Goal: Complete application form

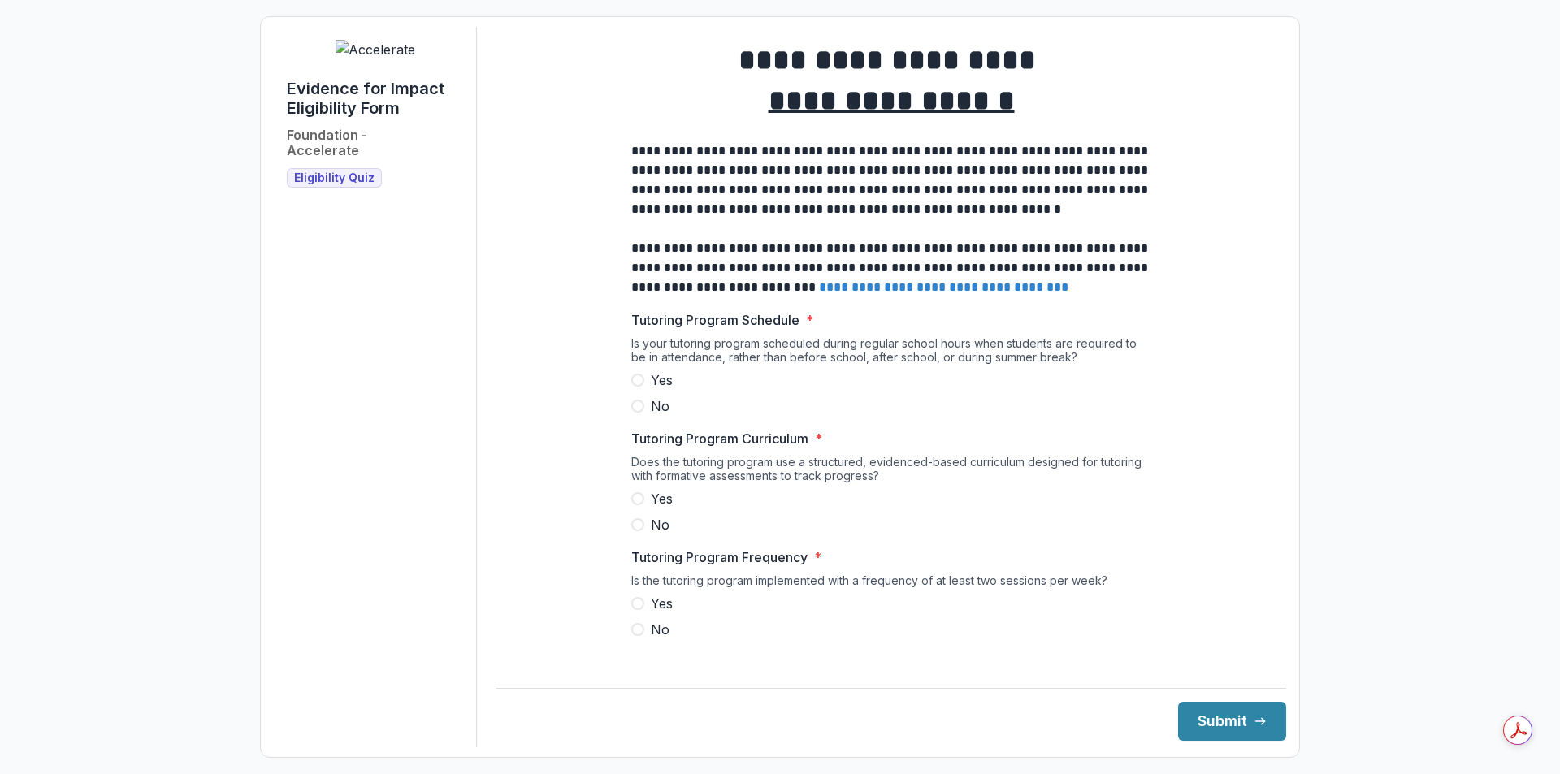
scroll to position [81, 0]
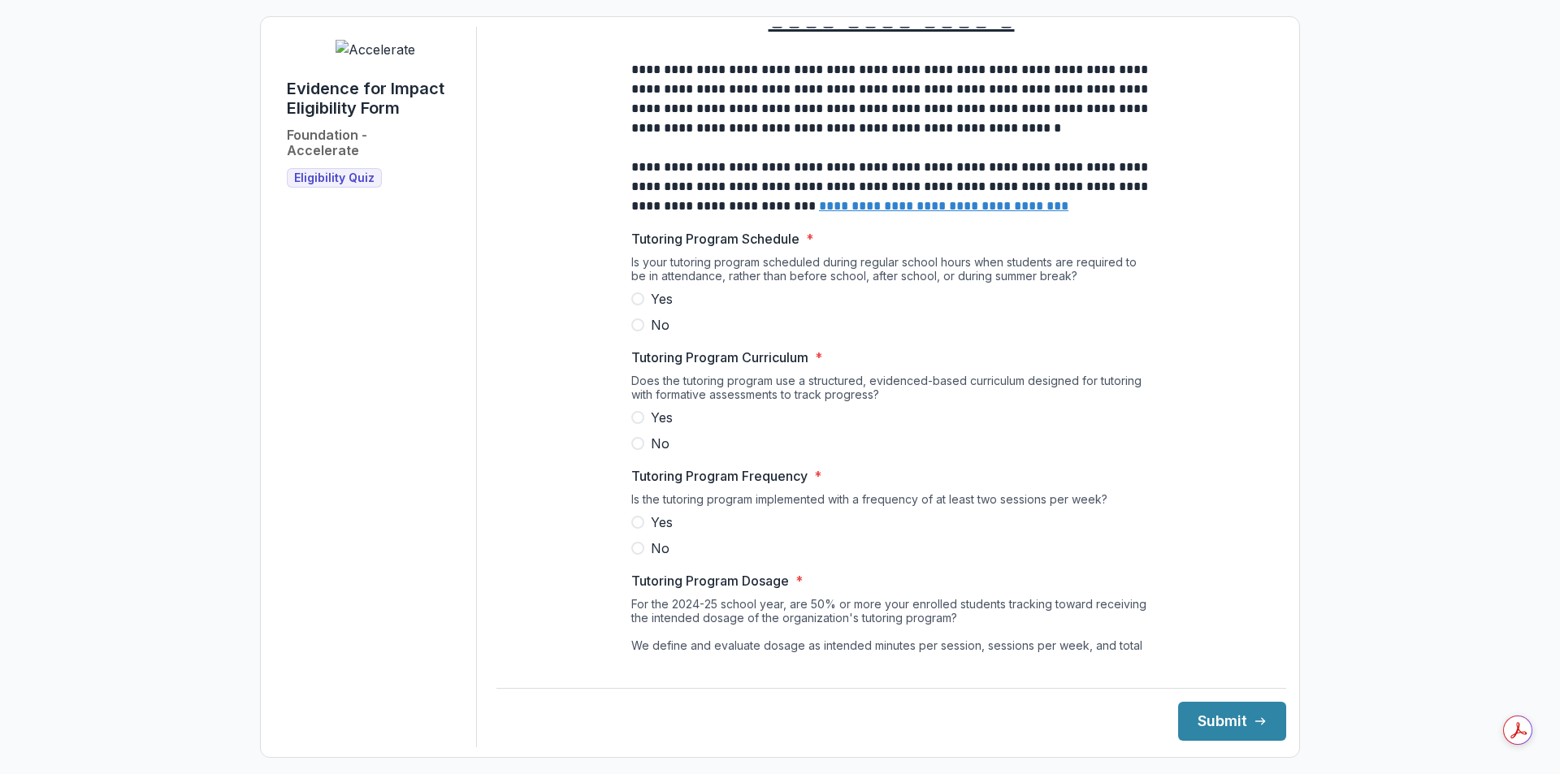
click at [651, 332] on span "No" at bounding box center [660, 325] width 19 height 20
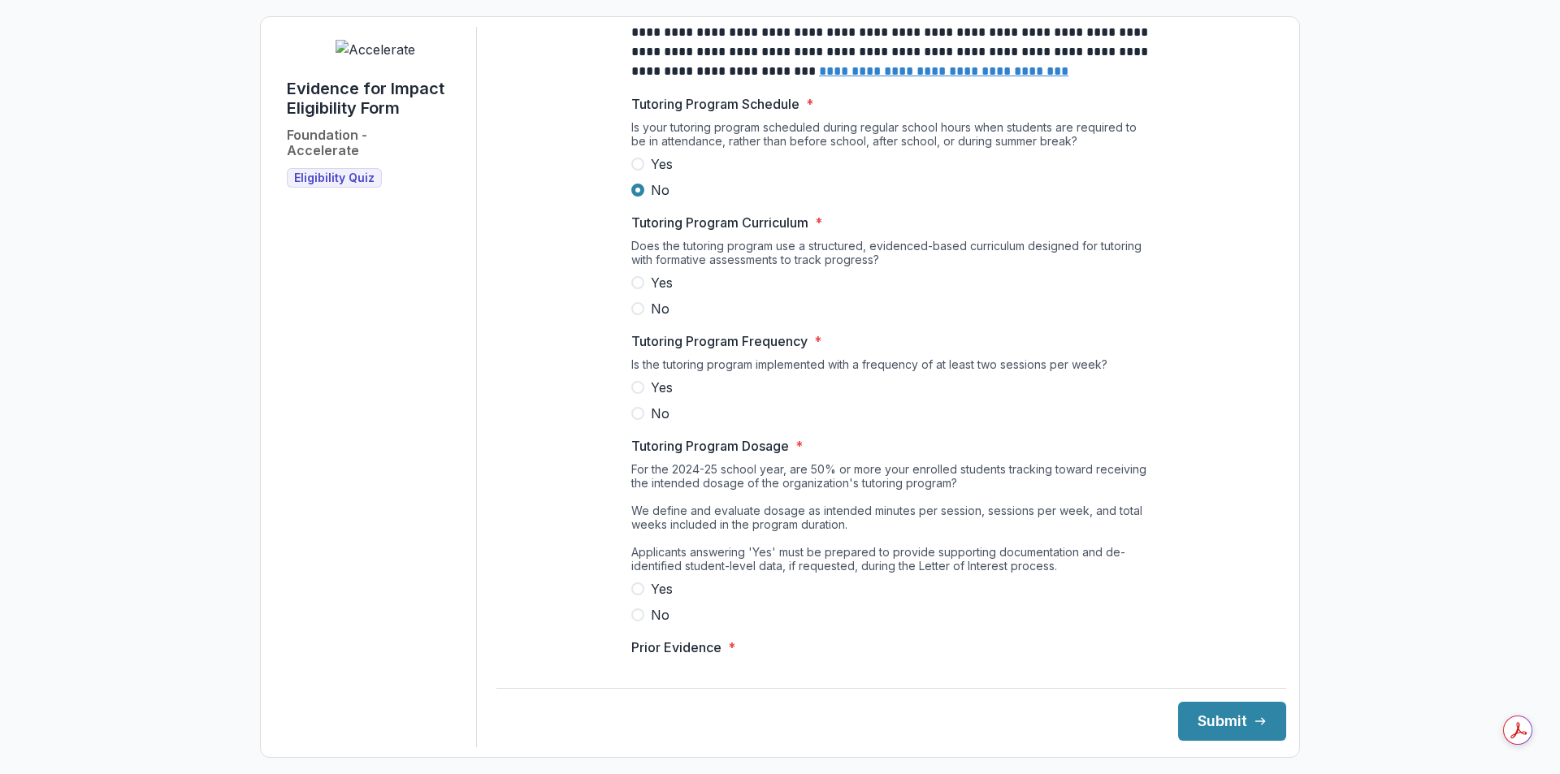
scroll to position [244, 0]
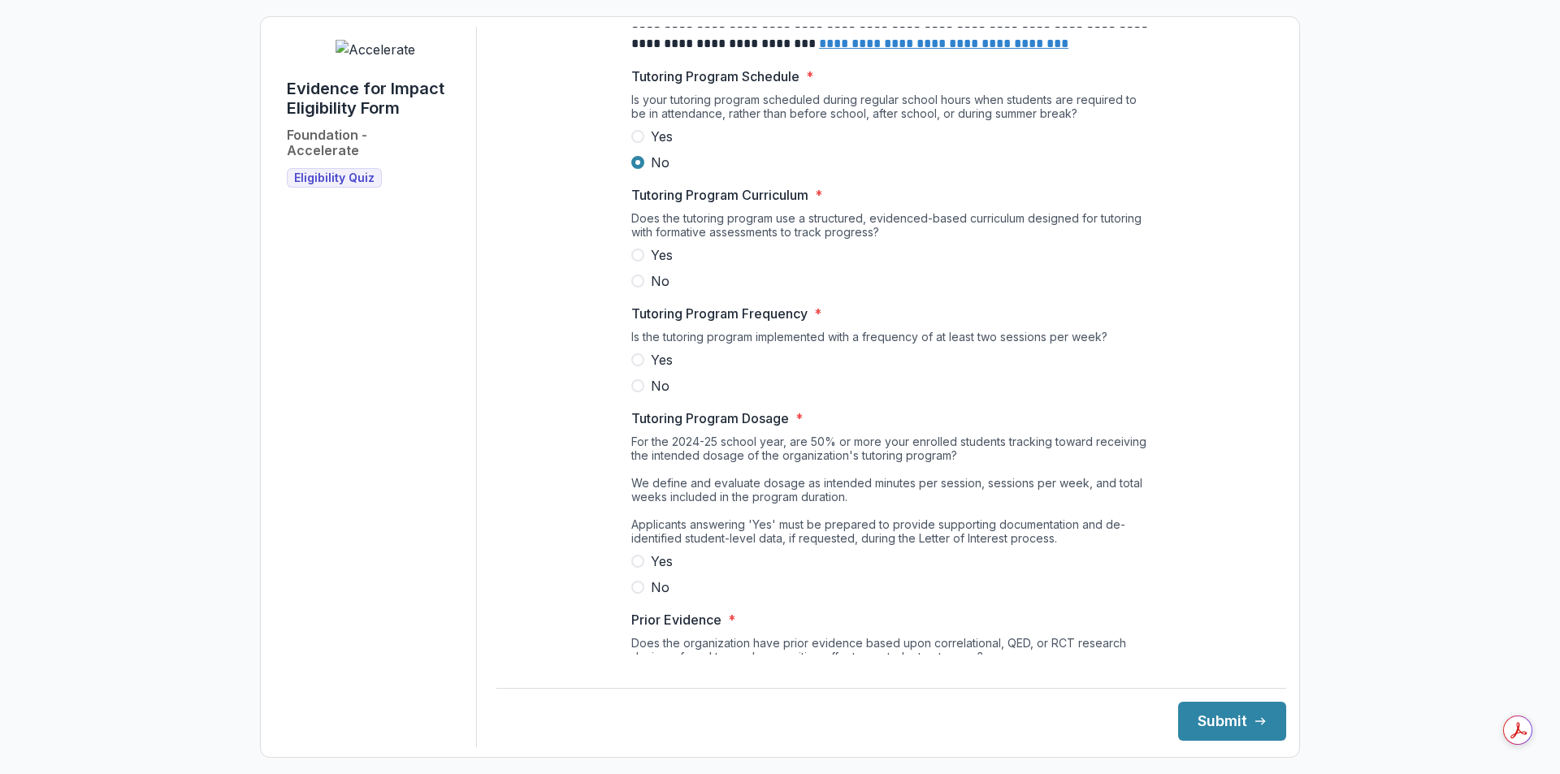
click at [647, 265] on label "Yes" at bounding box center [891, 255] width 520 height 20
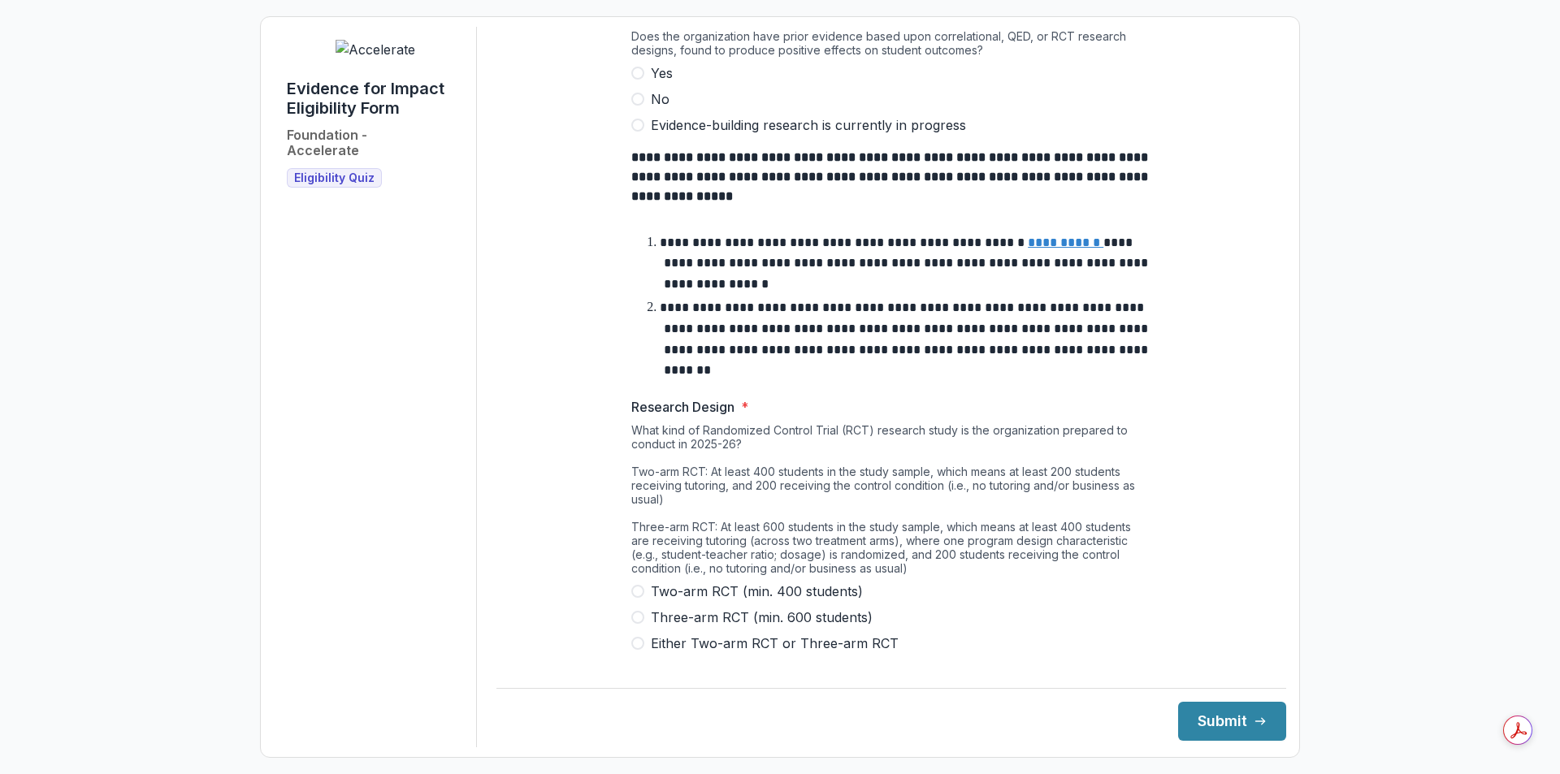
scroll to position [880, 0]
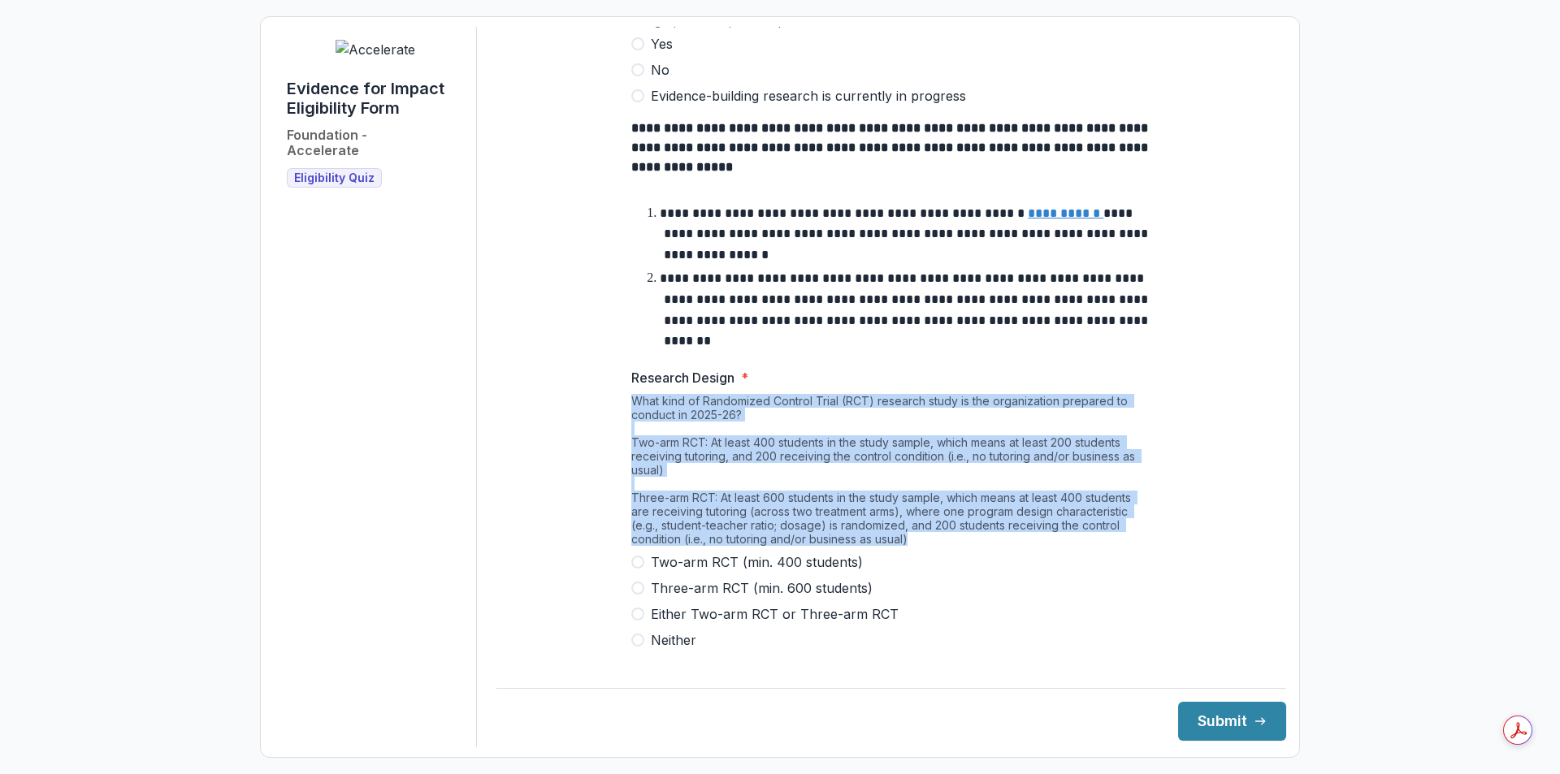
drag, startPoint x: 914, startPoint y: 531, endPoint x: 609, endPoint y: 397, distance: 332.6
copy div "What kind of Randomized Control Trial (RCT) research study is the organization …"
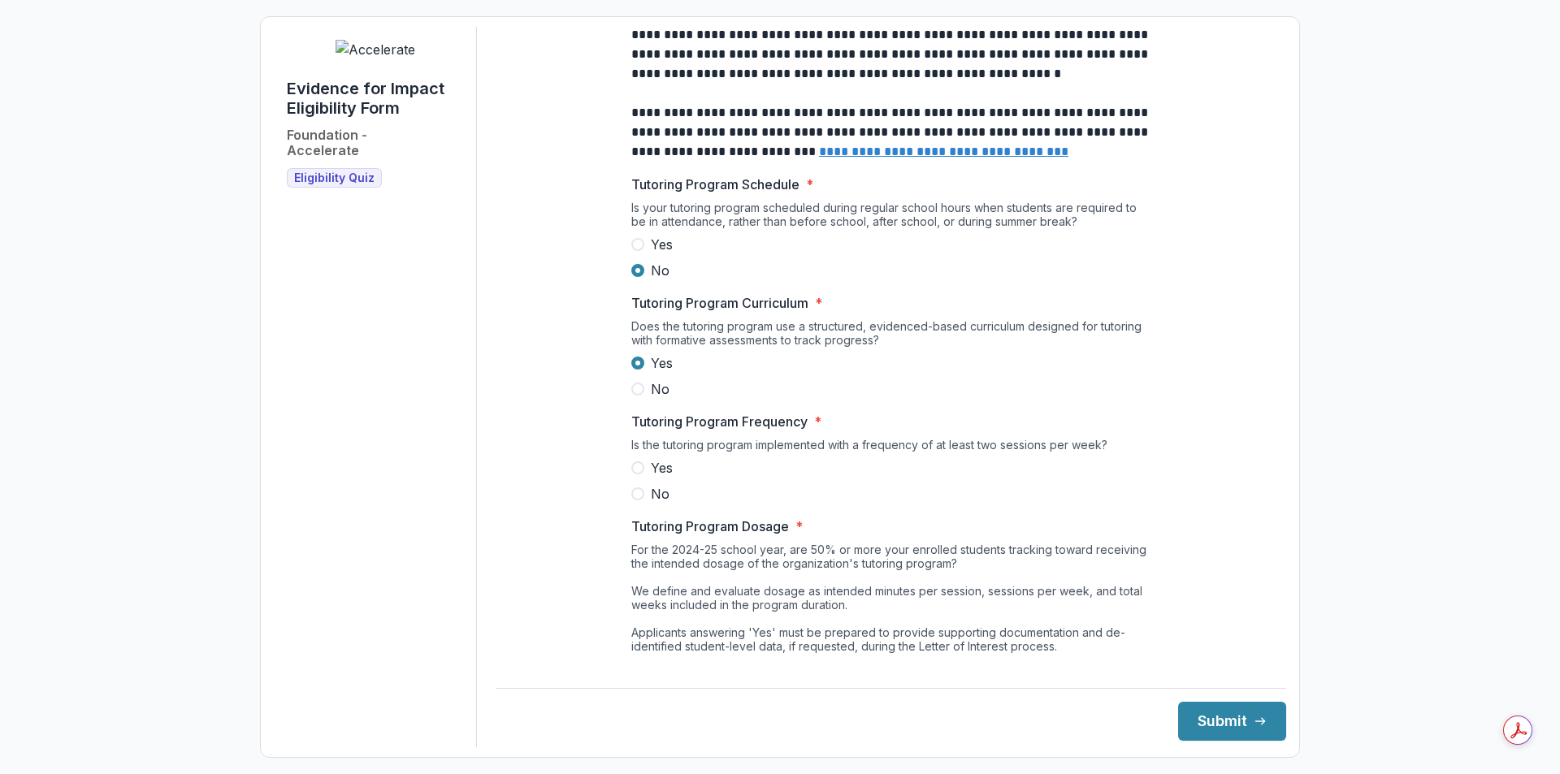
scroll to position [406, 0]
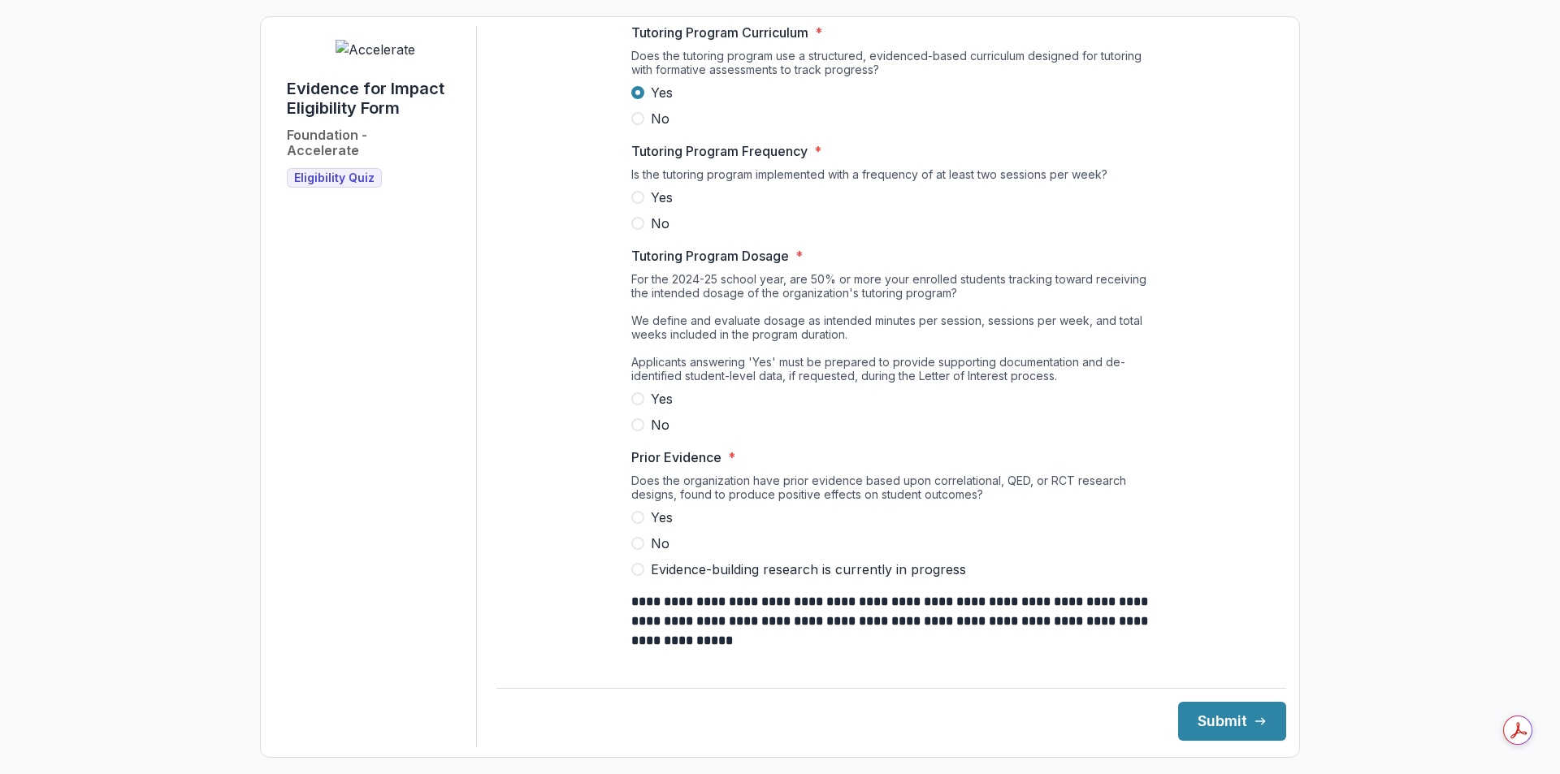
click at [666, 205] on span "Yes" at bounding box center [662, 198] width 22 height 20
click at [665, 409] on span "Yes" at bounding box center [662, 399] width 22 height 20
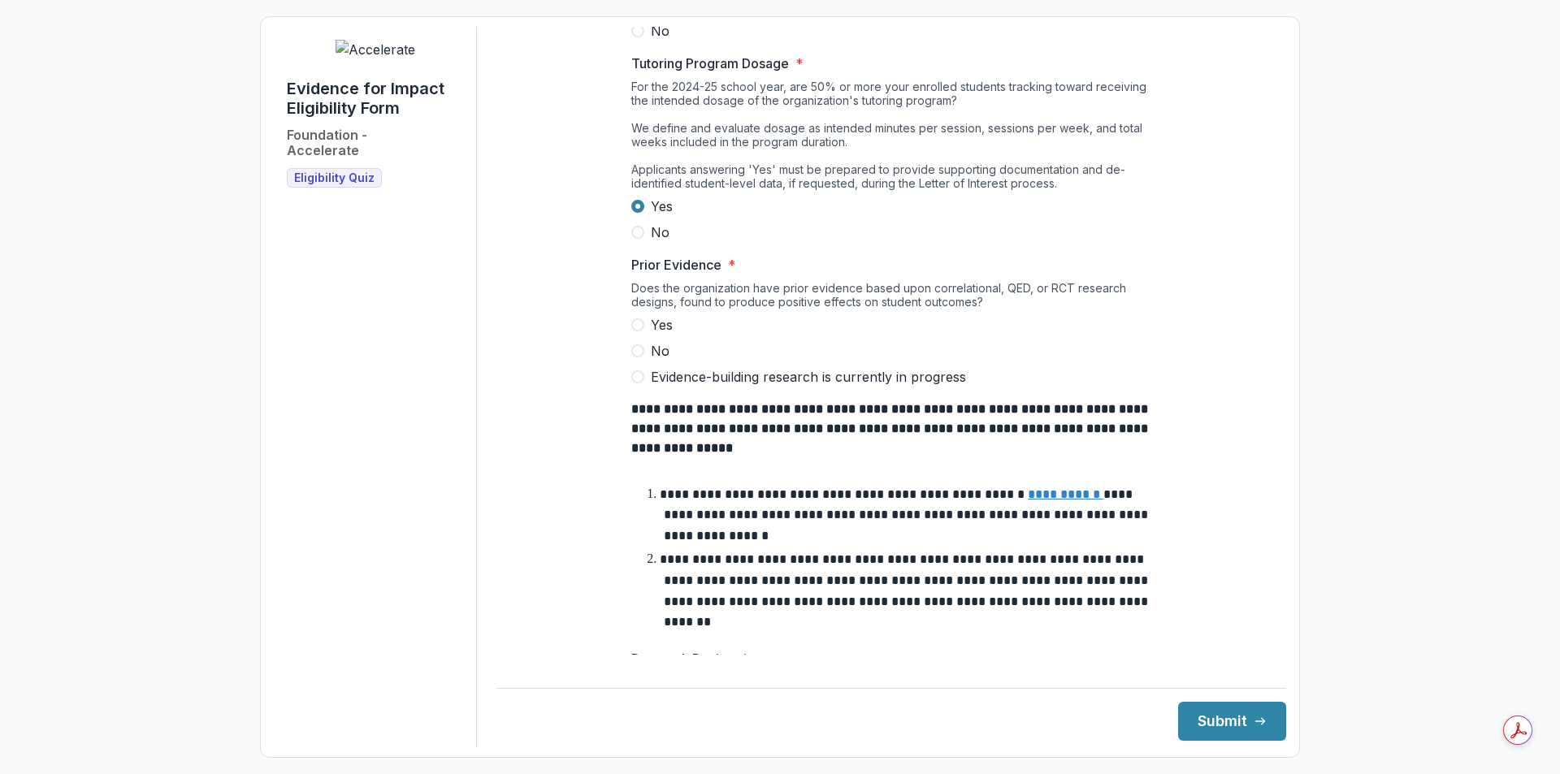
scroll to position [650, 0]
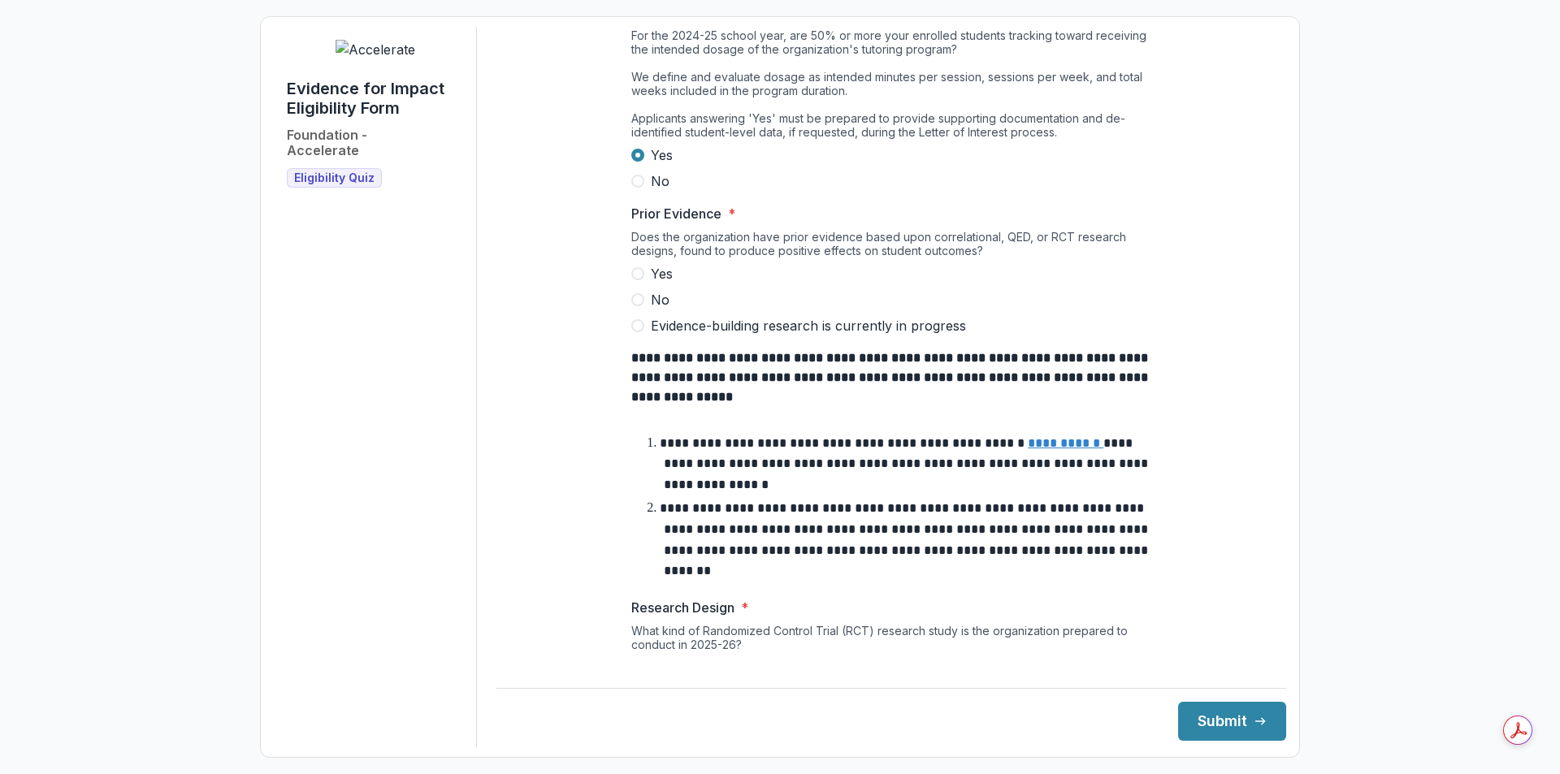
click at [785, 284] on label "Yes" at bounding box center [891, 274] width 520 height 20
click at [652, 336] on span "Evidence-building research is currently in progress" at bounding box center [808, 326] width 315 height 20
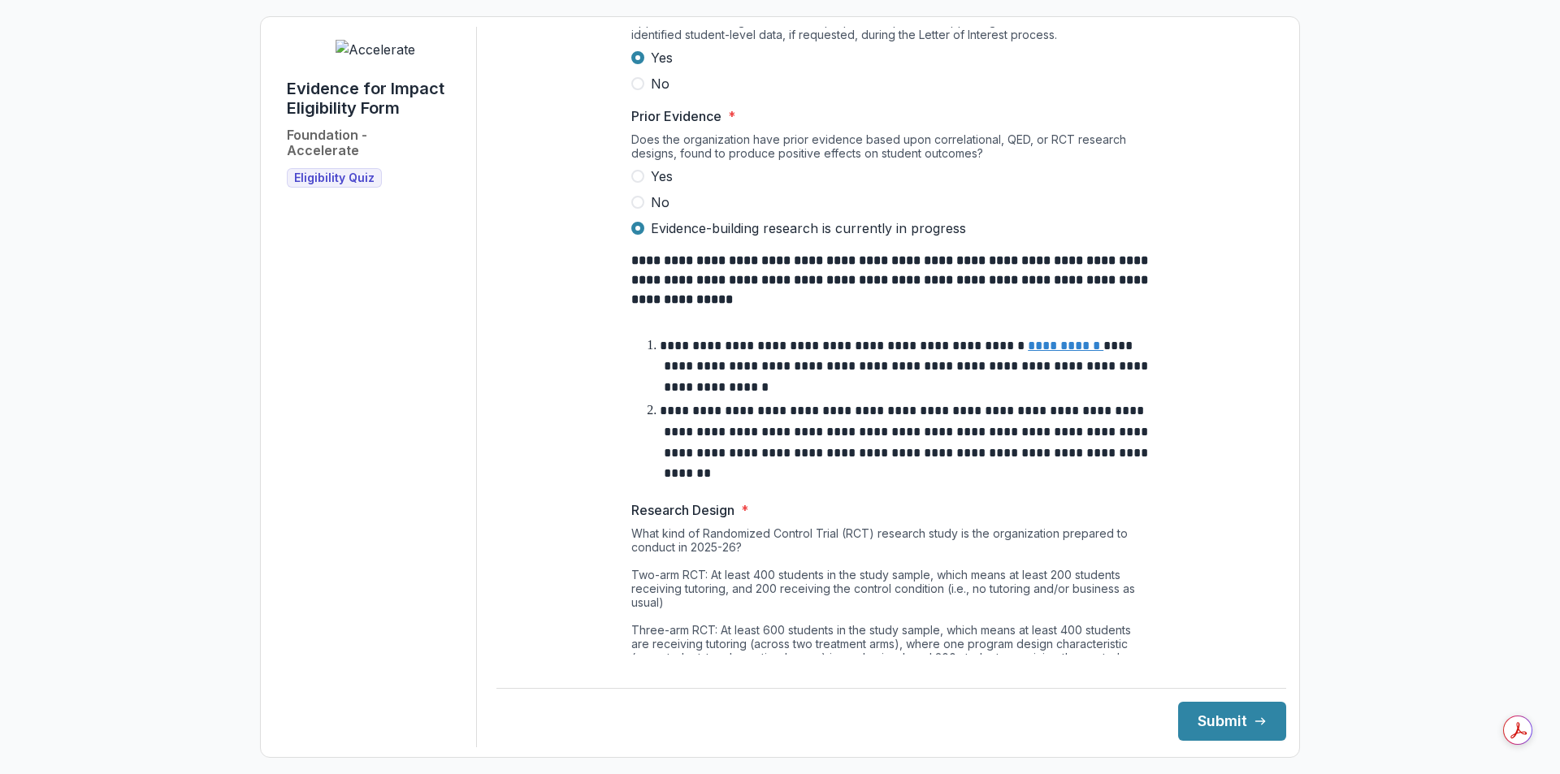
scroll to position [880, 0]
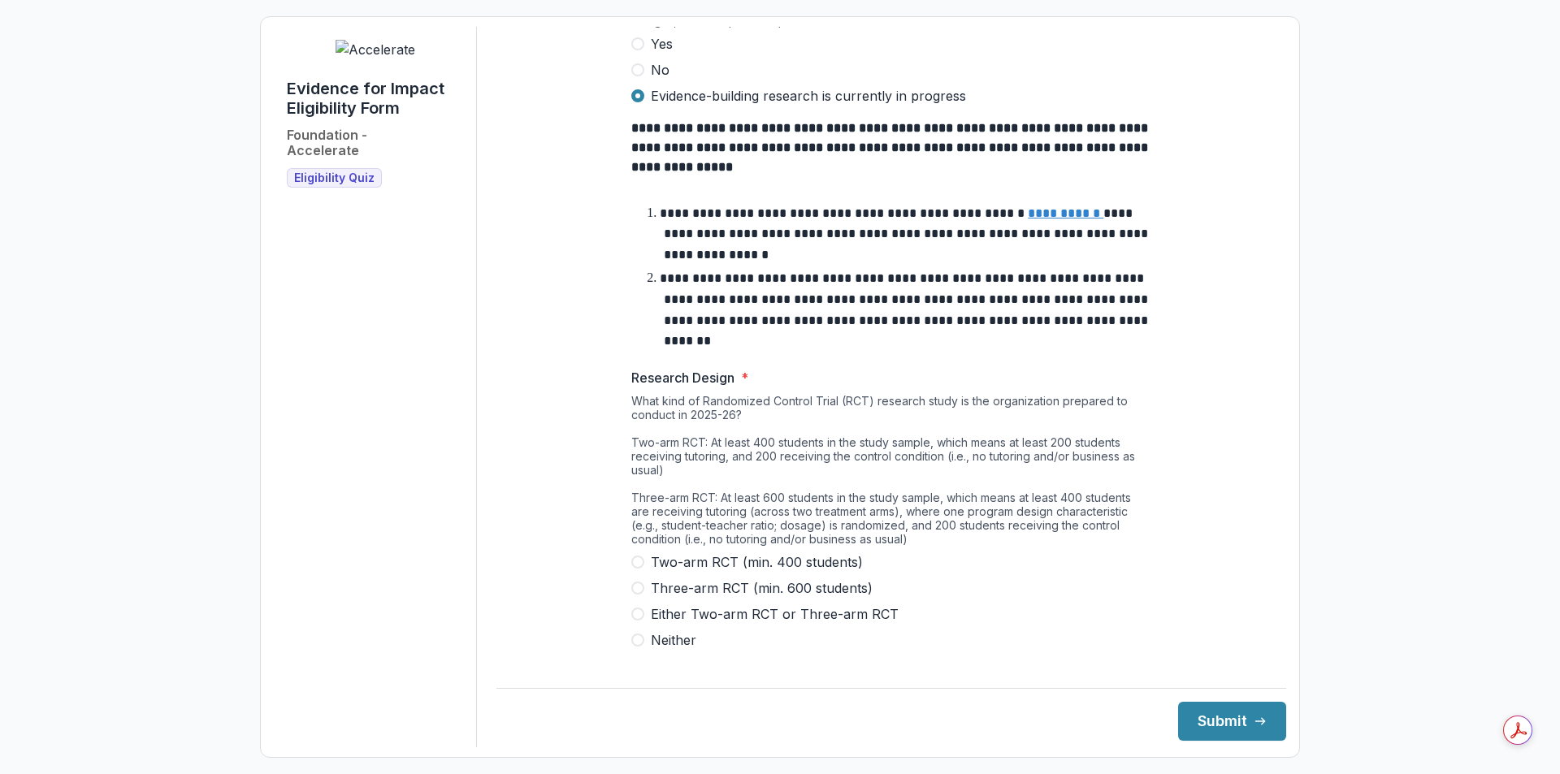
click at [800, 560] on span "Two-arm RCT (min. 400 students)" at bounding box center [757, 563] width 212 height 20
click at [1194, 721] on button "Submit" at bounding box center [1232, 721] width 108 height 39
